Goal: Entertainment & Leisure: Consume media (video, audio)

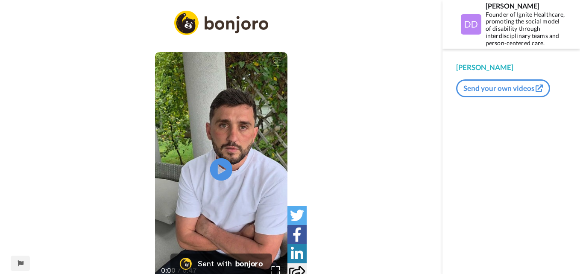
click at [217, 172] on icon at bounding box center [221, 169] width 23 height 23
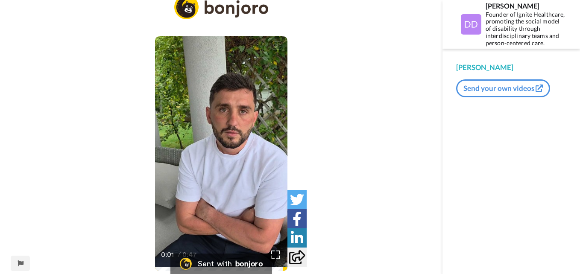
scroll to position [16, 0]
click at [215, 158] on icon at bounding box center [221, 153] width 23 height 23
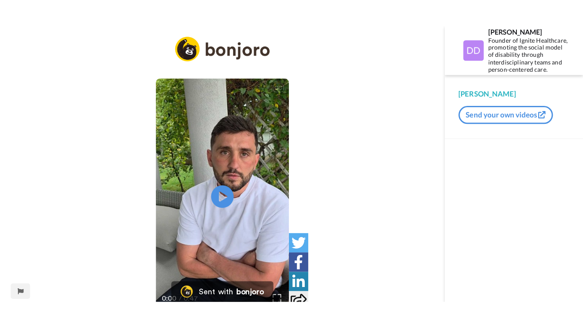
scroll to position [26, 0]
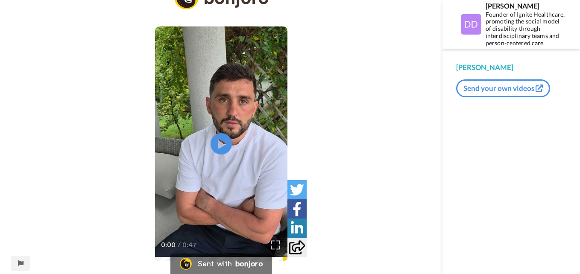
click at [274, 246] on img at bounding box center [275, 244] width 9 height 9
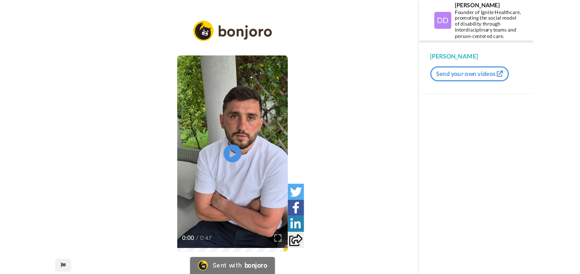
scroll to position [0, 0]
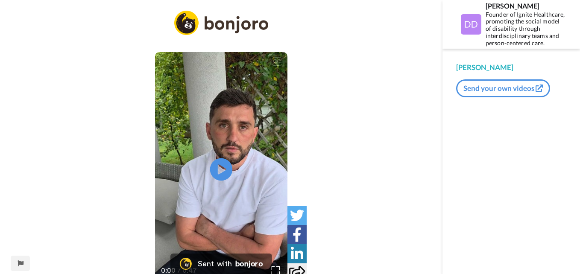
click at [228, 177] on icon at bounding box center [221, 169] width 23 height 23
